Goal: Task Accomplishment & Management: Use online tool/utility

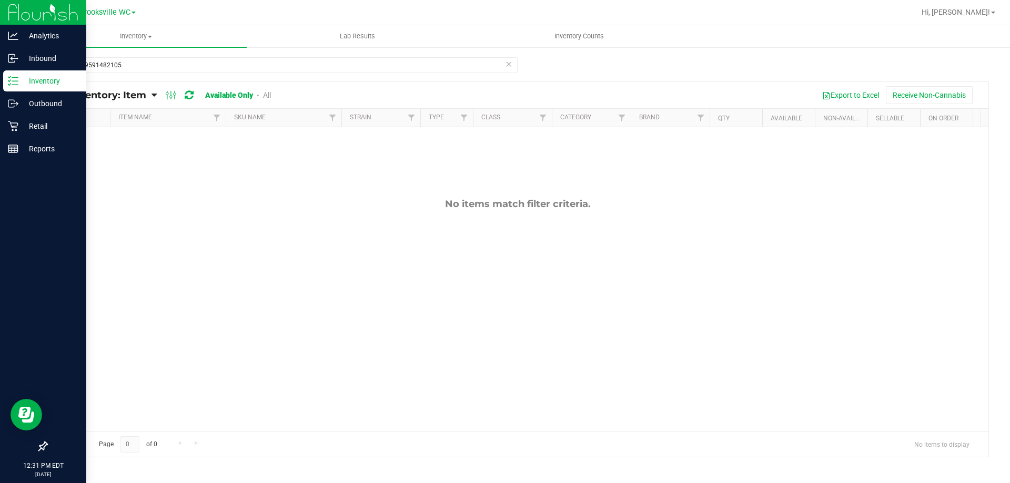
drag, startPoint x: 138, startPoint y: 65, endPoint x: 0, endPoint y: 77, distance: 138.4
click at [0, 77] on div "Analytics Inbound Inventory Outbound Retail Reports 12:31 PM EDT [DATE] 09/29 B…" at bounding box center [505, 241] width 1010 height 483
drag, startPoint x: 140, startPoint y: 67, endPoint x: 0, endPoint y: 128, distance: 153.1
click at [0, 128] on div "Analytics Inbound Inventory Outbound Retail Reports 12:31 PM EDT [DATE] 09/29 B…" at bounding box center [505, 241] width 1010 height 483
type input "6155347966379410"
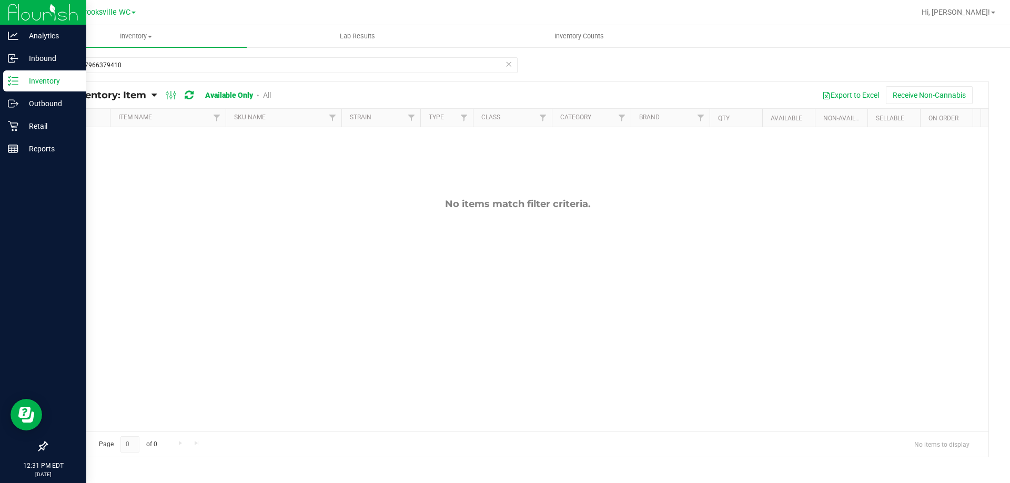
click at [16, 84] on icon at bounding box center [13, 81] width 11 height 11
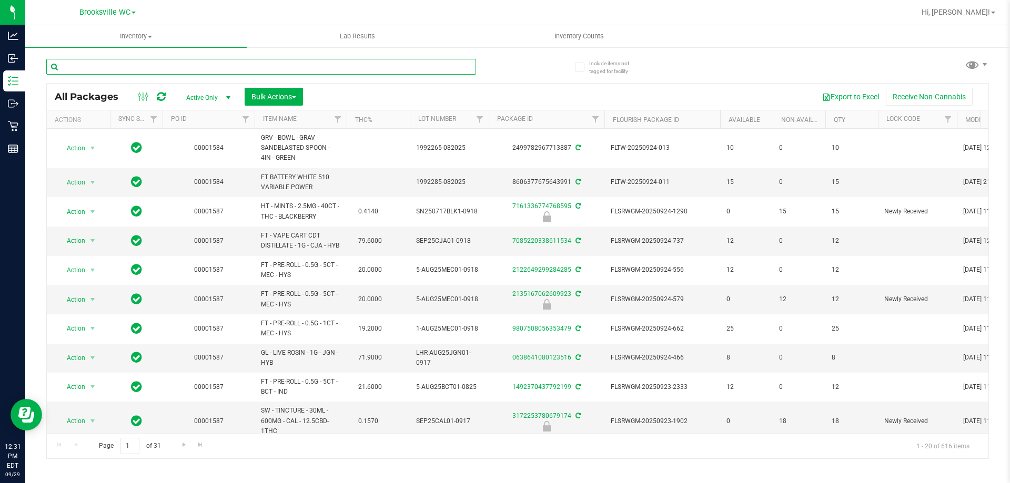
click at [221, 62] on input "text" at bounding box center [261, 67] width 430 height 16
type input "6155347966379410"
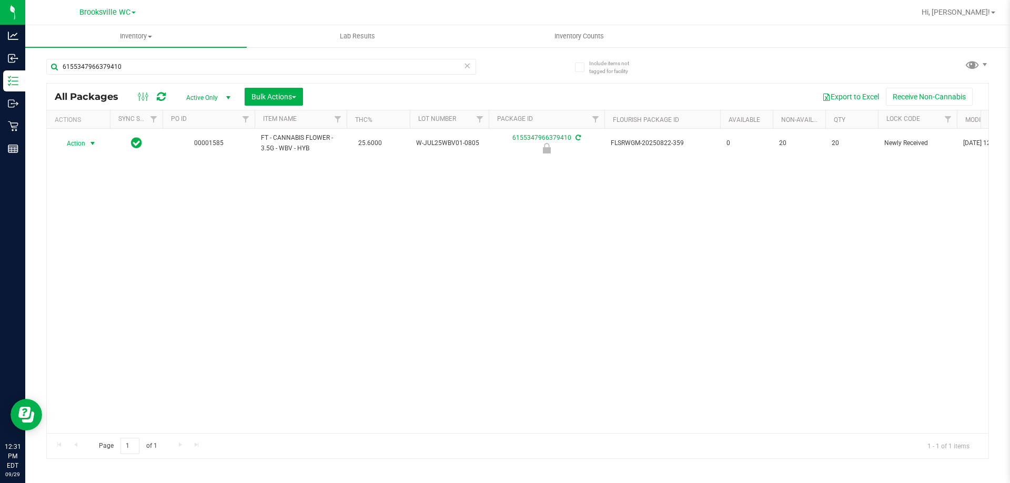
click at [79, 144] on span "Action" at bounding box center [71, 143] width 28 height 15
click at [88, 260] on li "Unlock package" at bounding box center [91, 268] width 67 height 16
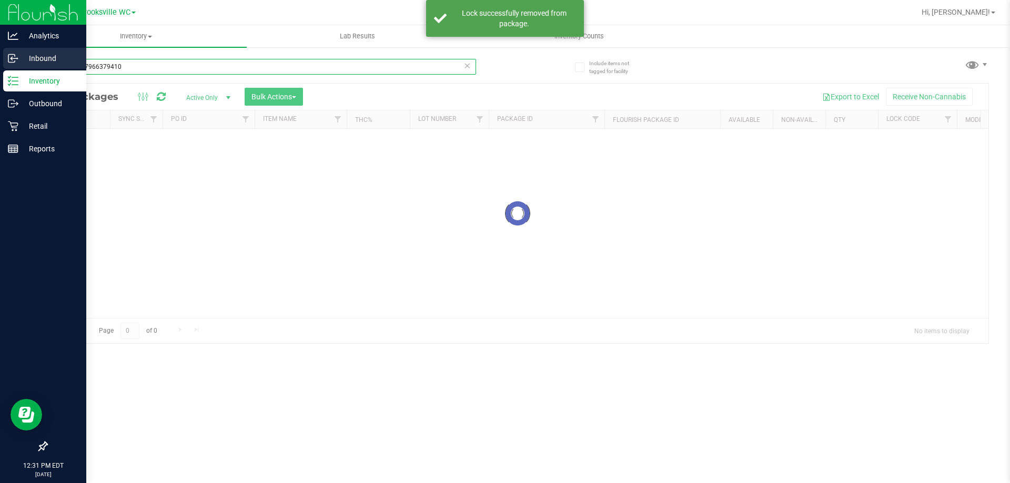
drag, startPoint x: 146, startPoint y: 70, endPoint x: 0, endPoint y: 62, distance: 146.5
click at [0, 62] on div "Analytics Inbound Inventory Outbound Retail Reports 12:31 PM EDT [DATE] 09/29 B…" at bounding box center [505, 241] width 1010 height 483
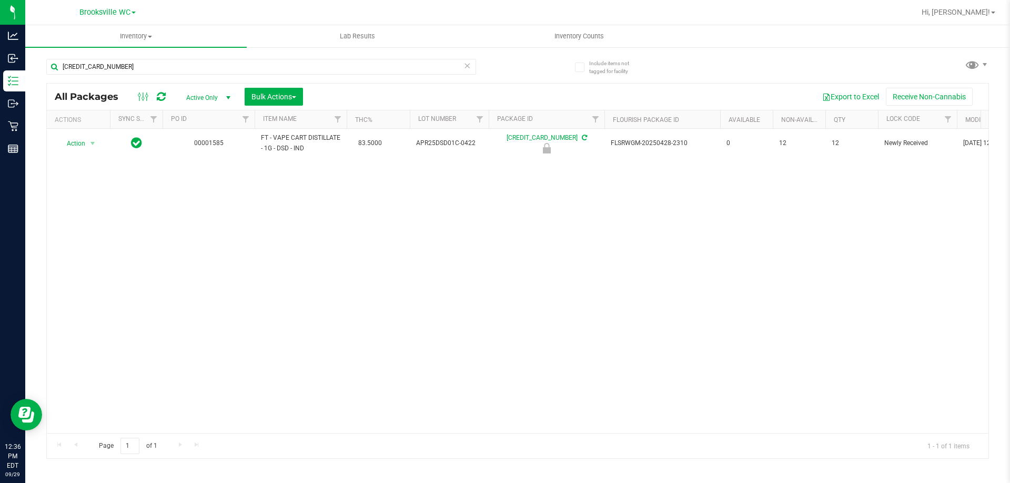
click at [471, 379] on div "Action Action Edit attributes Global inventory Locate package Package audit log…" at bounding box center [518, 281] width 942 height 305
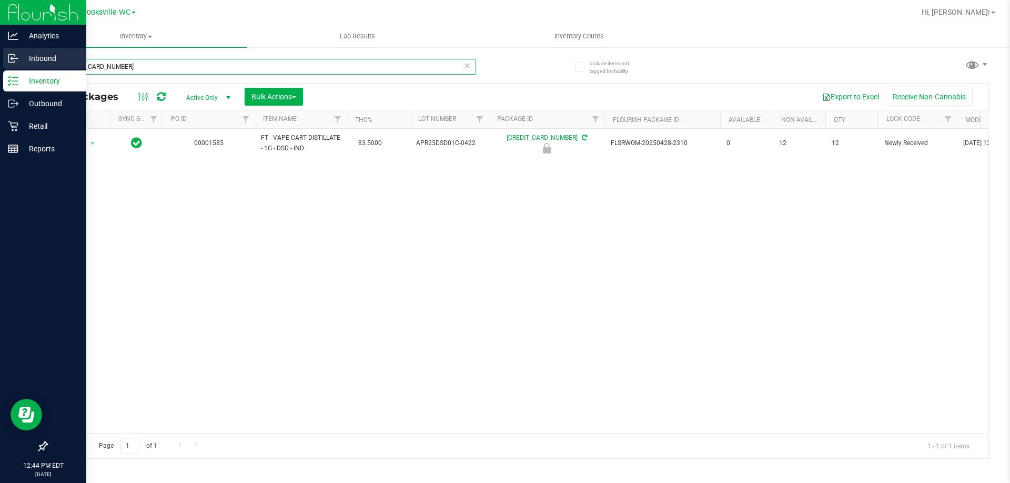
drag, startPoint x: 143, startPoint y: 67, endPoint x: 0, endPoint y: 57, distance: 142.9
click at [0, 66] on div "Analytics Inbound Inventory Outbound Retail Reports 12:44 PM EDT [DATE] 09/29 B…" at bounding box center [505, 241] width 1010 height 483
type input "0307858275513753"
